Goal: Task Accomplishment & Management: Complete application form

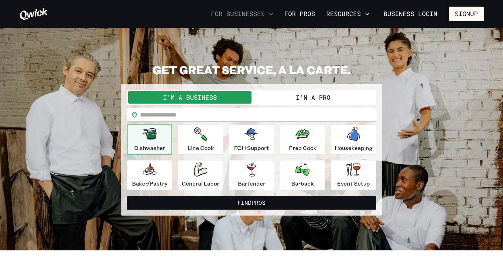
click at [275, 13] on icon "button" at bounding box center [271, 13] width 7 height 7
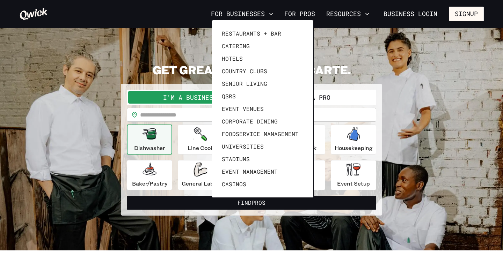
click at [311, 13] on div at bounding box center [251, 131] width 503 height 263
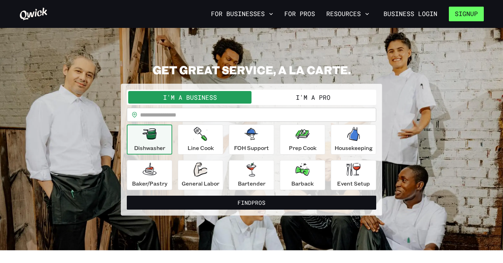
click at [460, 15] on button "Signup" at bounding box center [466, 14] width 35 height 15
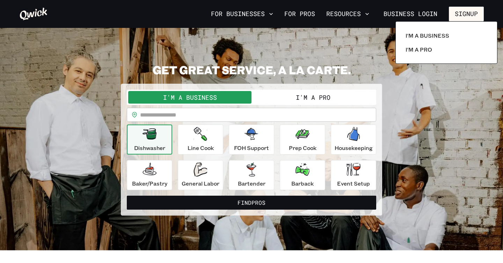
click at [314, 97] on div at bounding box center [251, 131] width 503 height 263
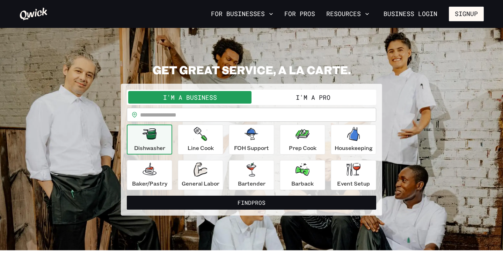
click at [313, 97] on button "I'm a Pro" at bounding box center [313, 97] width 123 height 13
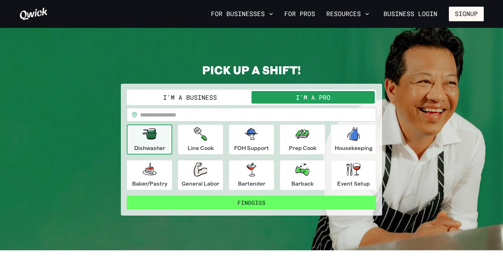
click at [241, 200] on button "Find Gigs" at bounding box center [251, 203] width 249 height 14
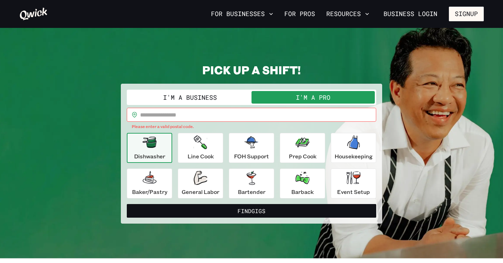
click at [216, 114] on input "text" at bounding box center [258, 115] width 236 height 14
type input "*****"
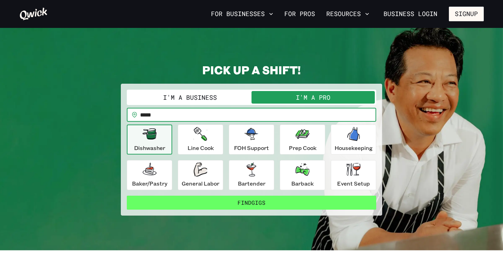
click at [260, 202] on button "Find Gigs" at bounding box center [251, 203] width 249 height 14
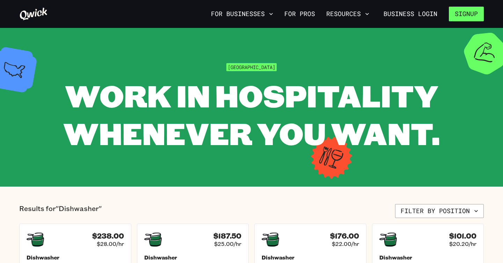
click at [462, 19] on button "Signup" at bounding box center [466, 14] width 35 height 15
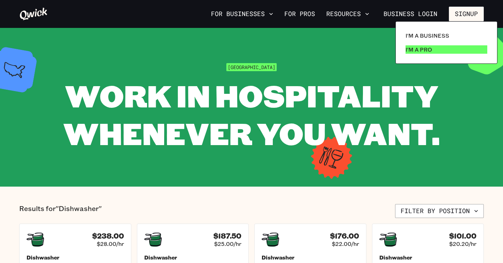
click at [431, 51] on p "I'm a Pro" at bounding box center [419, 49] width 27 height 8
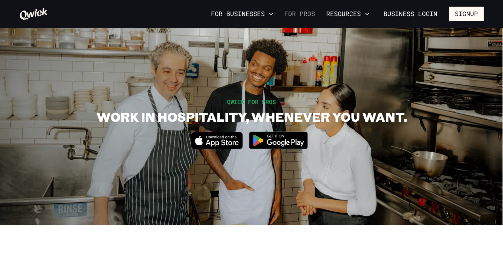
click at [297, 13] on link "For Pros" at bounding box center [300, 14] width 36 height 12
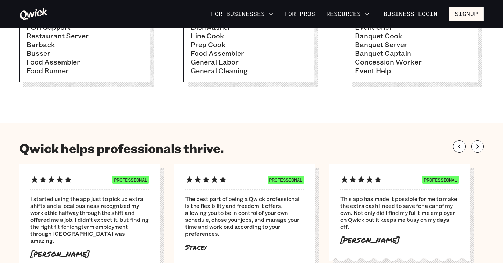
scroll to position [250, 0]
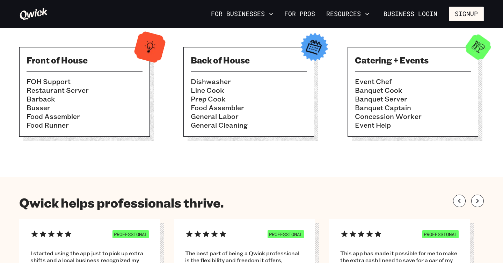
click at [374, 100] on li "Banquet Server" at bounding box center [413, 99] width 116 height 9
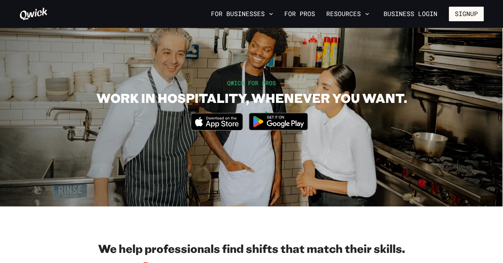
scroll to position [0, 0]
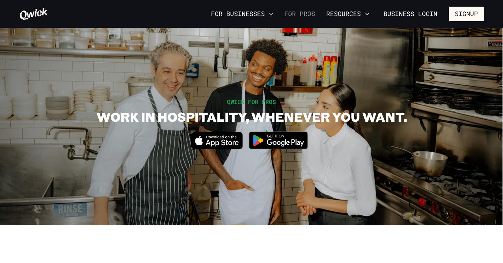
click at [305, 15] on link "For Pros" at bounding box center [300, 14] width 36 height 12
click at [460, 15] on button "Signup" at bounding box center [466, 14] width 35 height 15
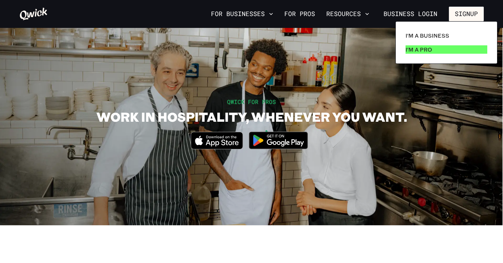
click at [428, 52] on p "I'm a Pro" at bounding box center [419, 49] width 27 height 8
